Goal: Task Accomplishment & Management: Complete application form

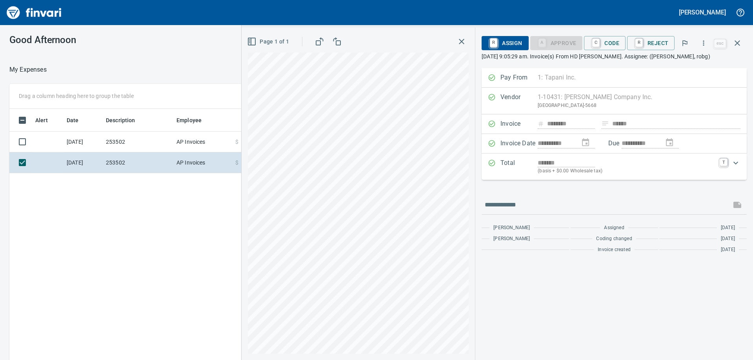
scroll to position [268, 526]
click at [148, 234] on div "Alert Date Description Employee Amount Coding [DATE] 253502 AP Invoices $ 422.0…" at bounding box center [278, 246] width 538 height 274
click at [738, 42] on icon "button" at bounding box center [736, 42] width 5 height 5
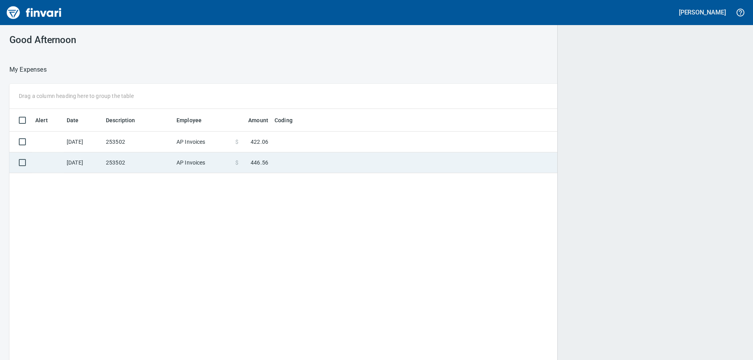
scroll to position [268, 718]
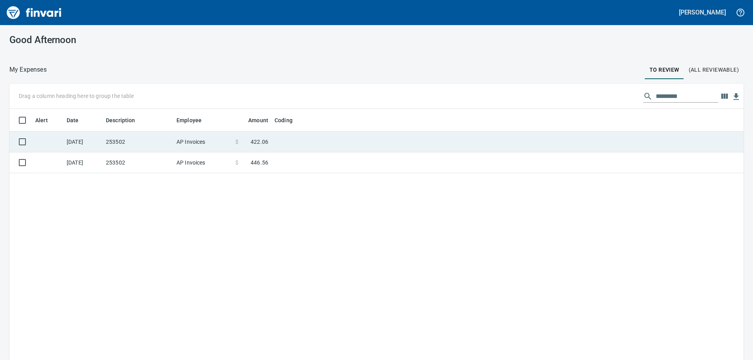
click at [201, 139] on td "AP Invoices" at bounding box center [202, 142] width 59 height 21
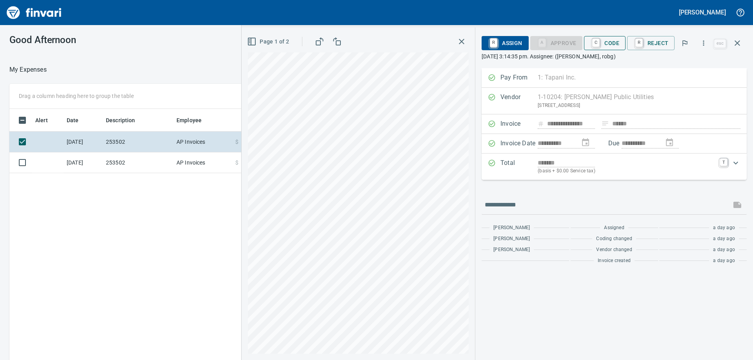
scroll to position [268, 526]
click at [614, 40] on span "C Code" at bounding box center [604, 42] width 29 height 13
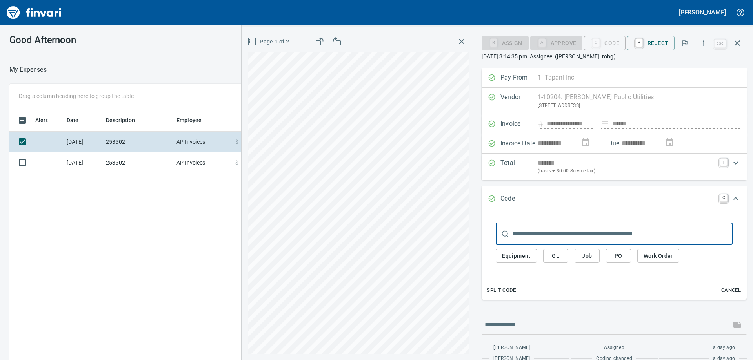
click at [587, 255] on span "Job" at bounding box center [587, 256] width 13 height 10
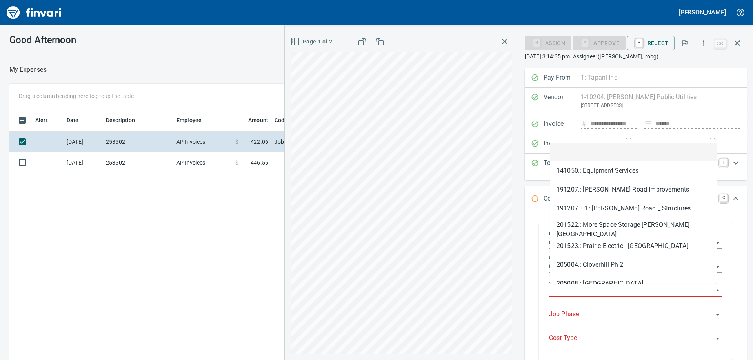
click at [585, 288] on input "Job" at bounding box center [631, 290] width 164 height 11
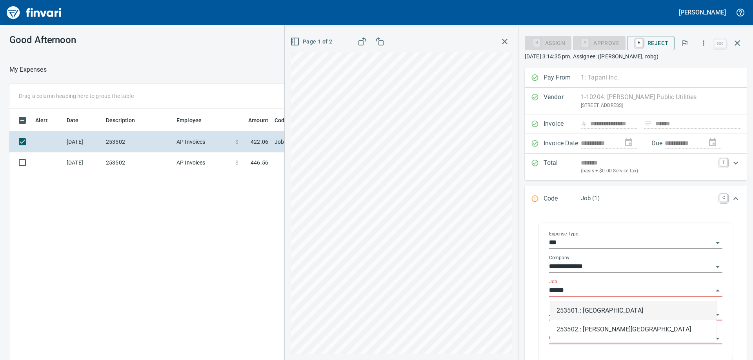
type input "******"
type input "****"
type input "*"
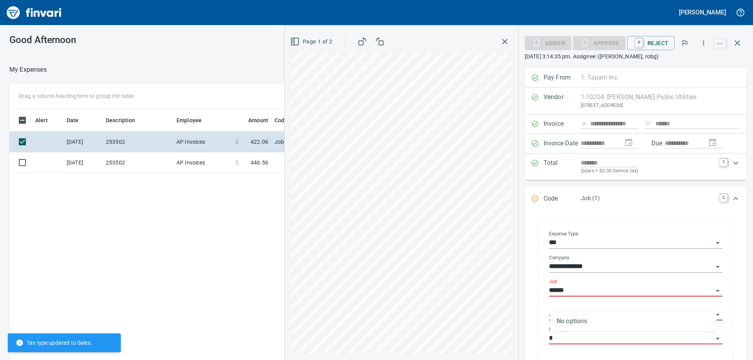
type input "*"
type input "**********"
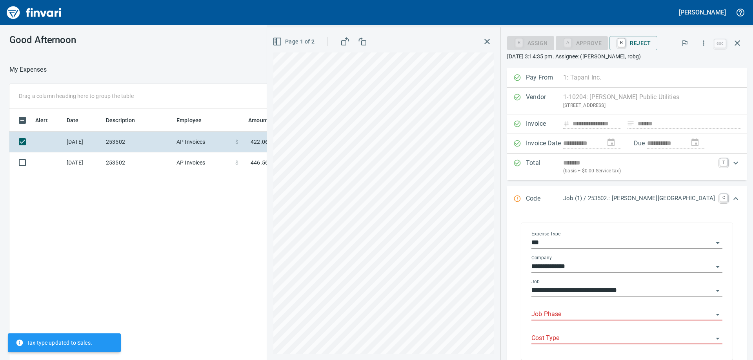
scroll to position [116, 0]
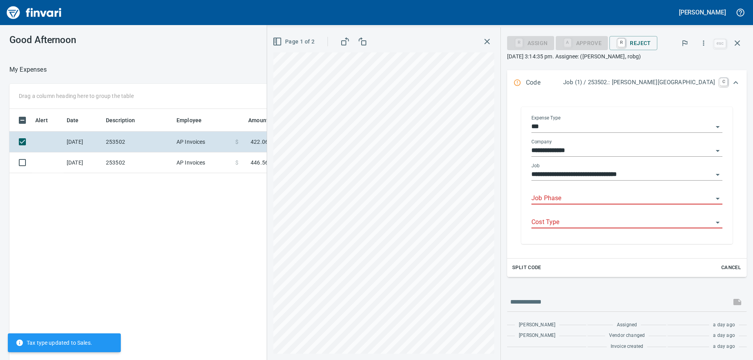
click at [564, 200] on input "Job Phase" at bounding box center [622, 198] width 182 height 11
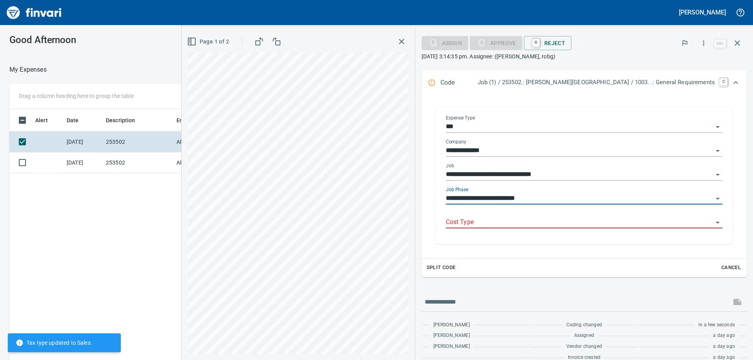
type input "**********"
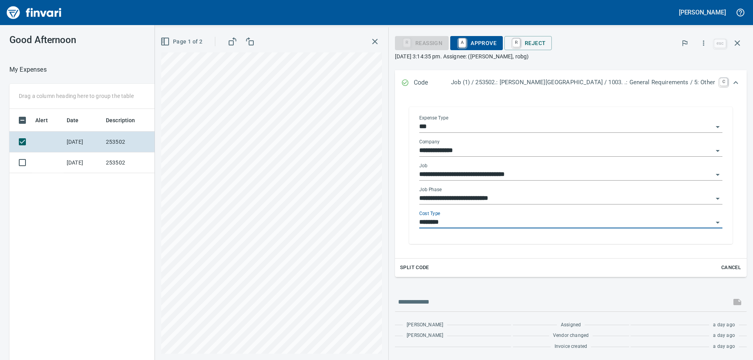
type input "********"
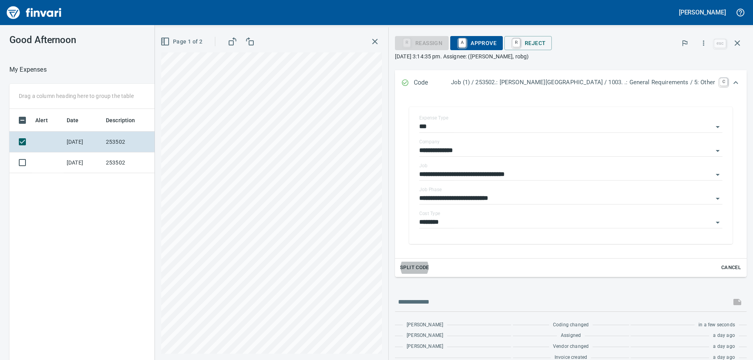
drag, startPoint x: 504, startPoint y: 40, endPoint x: 750, endPoint y: 36, distance: 246.2
click at [496, 40] on span "A Approve" at bounding box center [476, 42] width 40 height 13
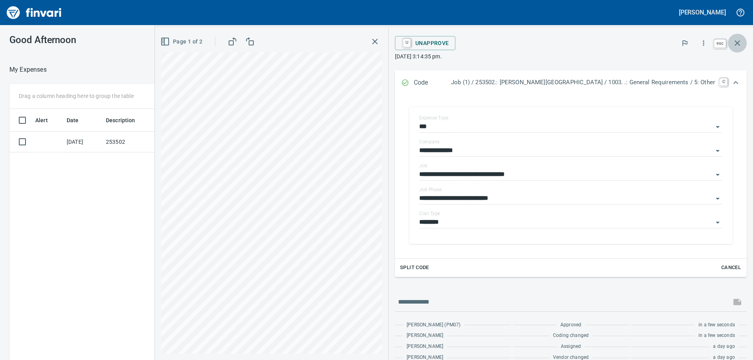
click at [738, 42] on icon "button" at bounding box center [736, 42] width 5 height 5
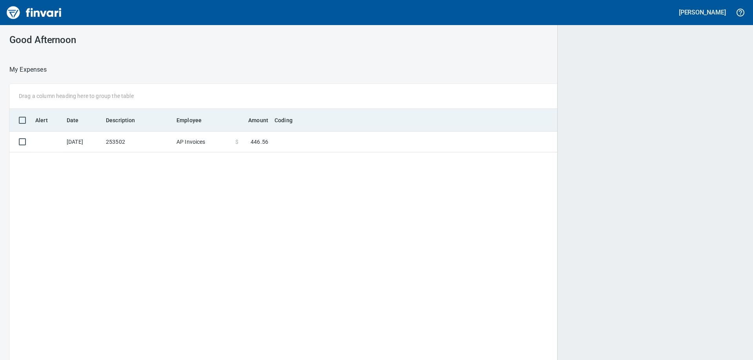
scroll to position [268, 718]
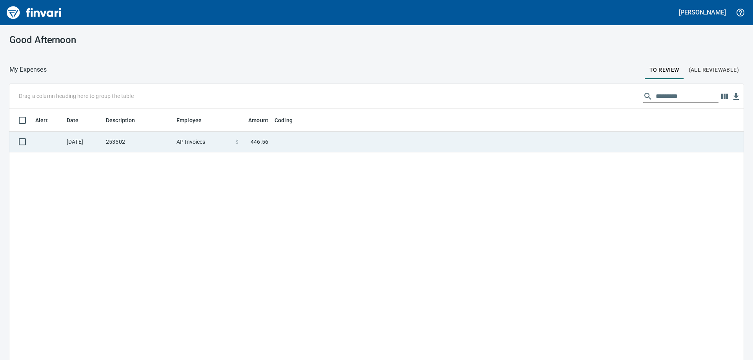
click at [171, 146] on td "253502" at bounding box center [138, 142] width 71 height 21
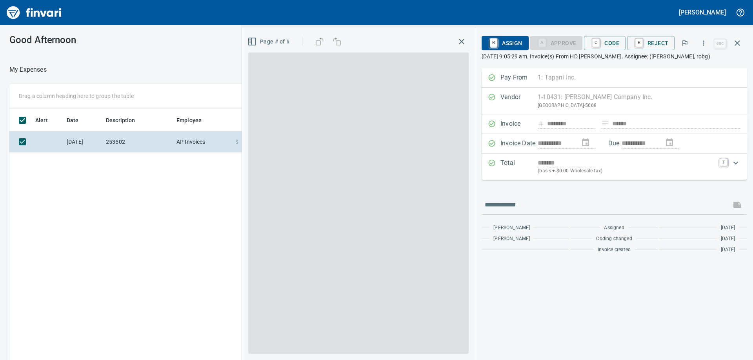
scroll to position [268, 526]
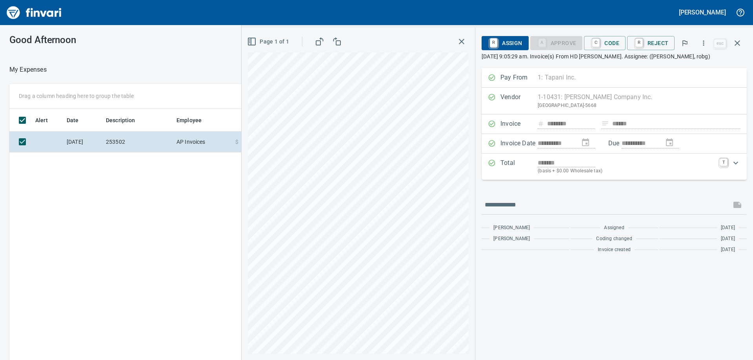
click at [148, 64] on div at bounding box center [248, 69] width 402 height 19
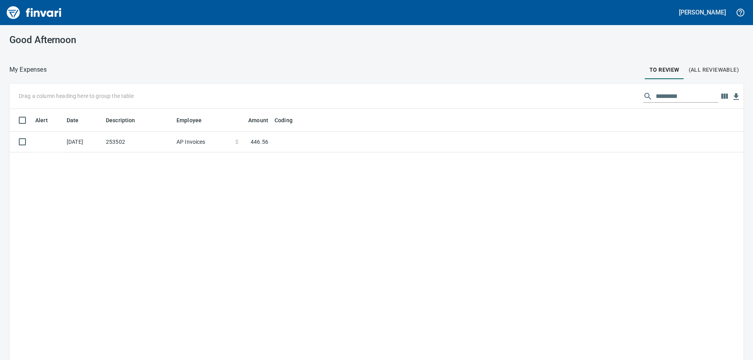
scroll to position [268, 722]
